Goal: Find specific page/section: Find specific page/section

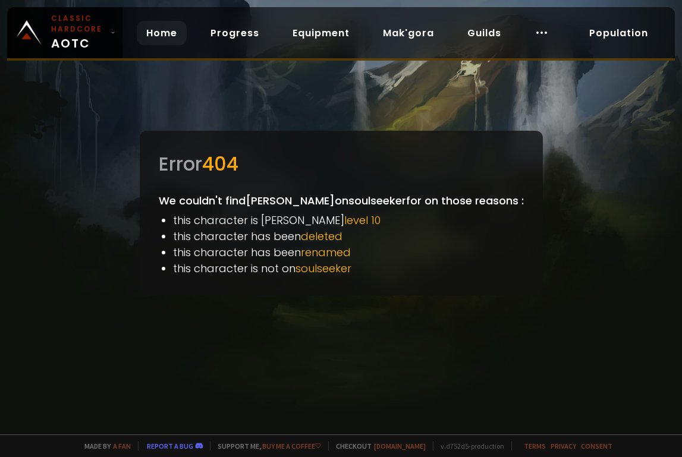
click at [154, 39] on link "Home" at bounding box center [162, 33] width 50 height 24
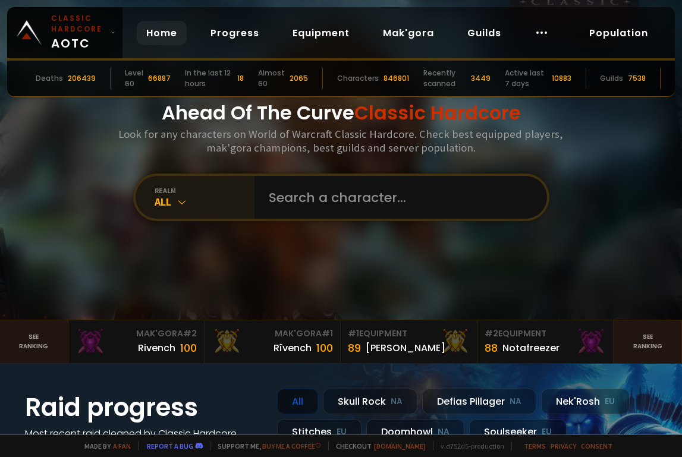
click at [170, 203] on div "All" at bounding box center [205, 202] width 100 height 14
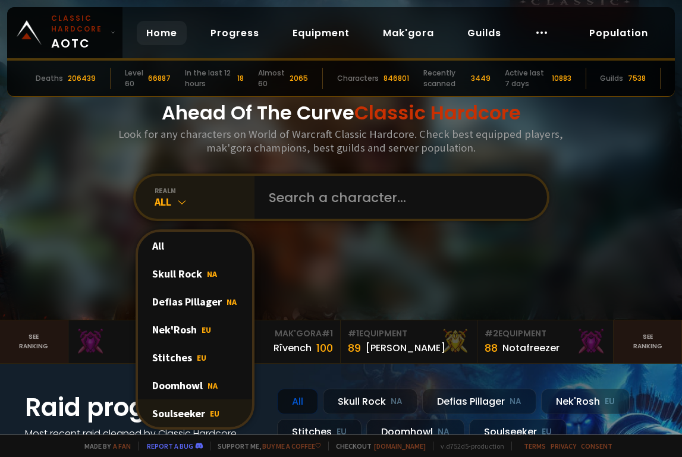
click at [189, 418] on div "Soulseeker EU" at bounding box center [195, 414] width 114 height 28
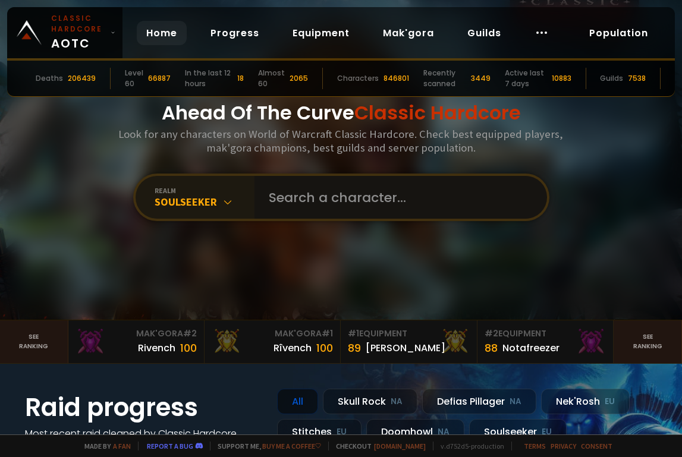
click at [300, 190] on input "text" at bounding box center [397, 197] width 271 height 43
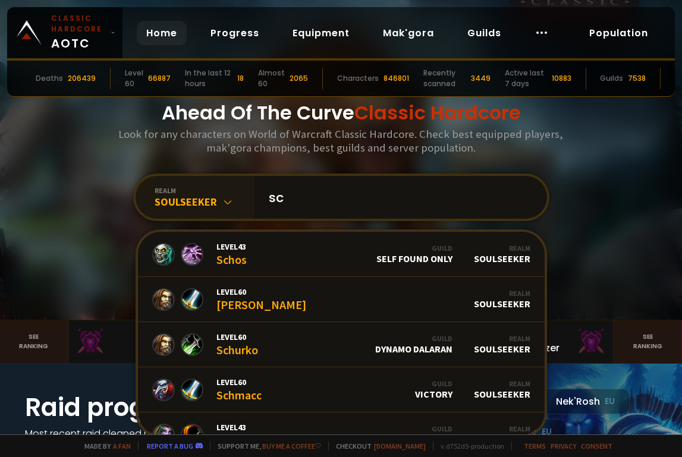
type input "s"
